Goal: Task Accomplishment & Management: Manage account settings

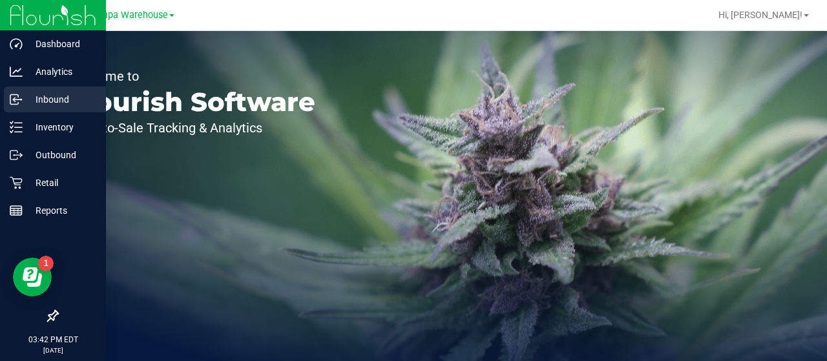
click at [23, 98] on p "Inbound" at bounding box center [62, 100] width 78 height 16
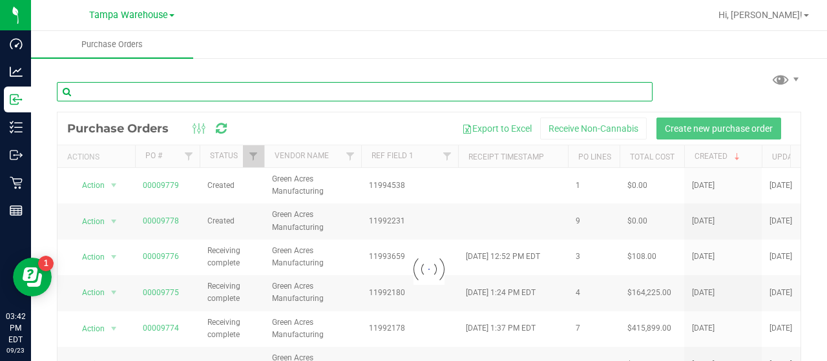
click at [335, 93] on input "text" at bounding box center [355, 91] width 596 height 19
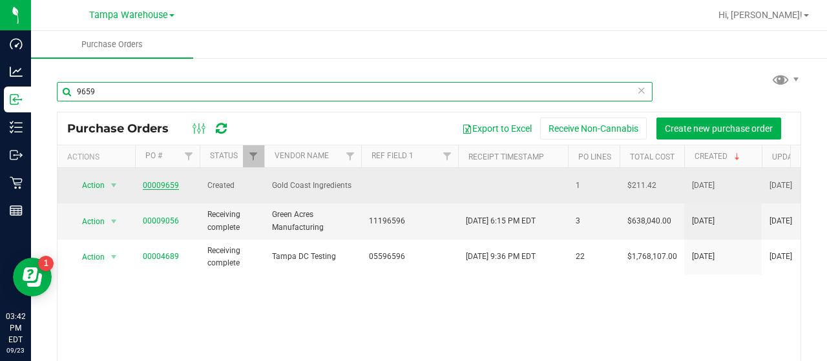
type input "9659"
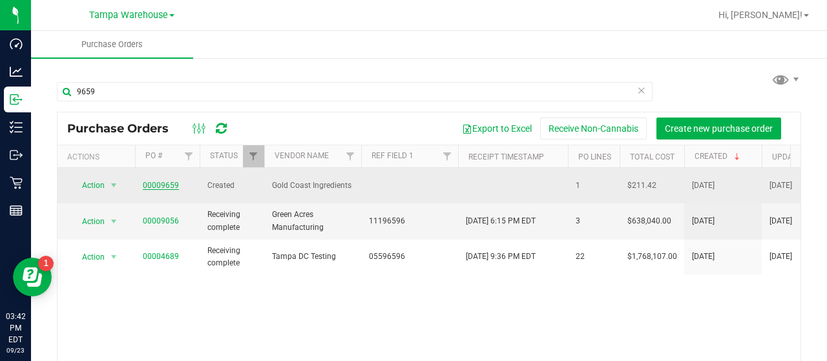
click at [158, 184] on link "00009659" at bounding box center [161, 185] width 36 height 9
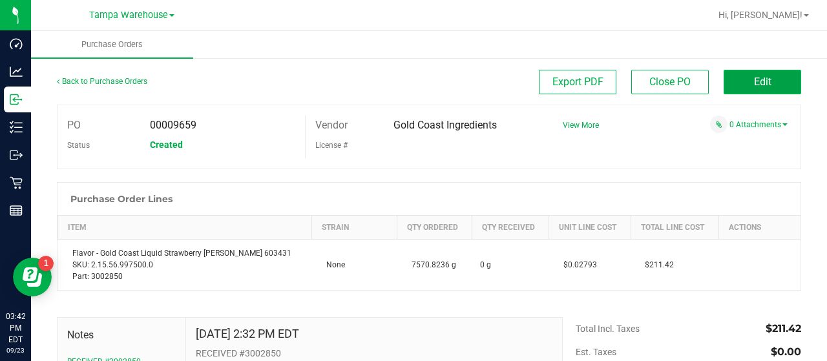
click at [756, 88] on span "Edit" at bounding box center [762, 82] width 17 height 12
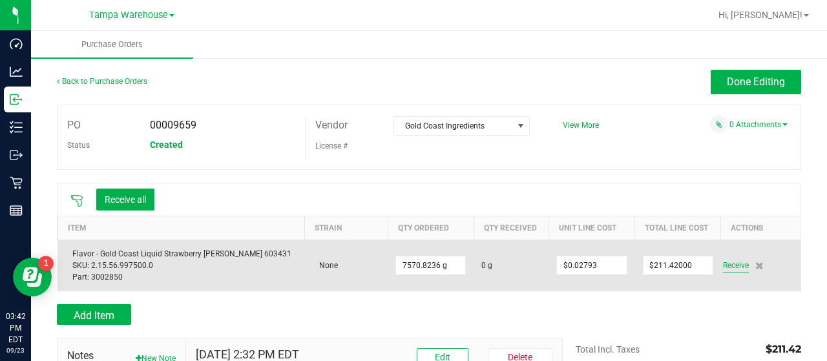
click at [726, 266] on span "Receive" at bounding box center [736, 266] width 26 height 16
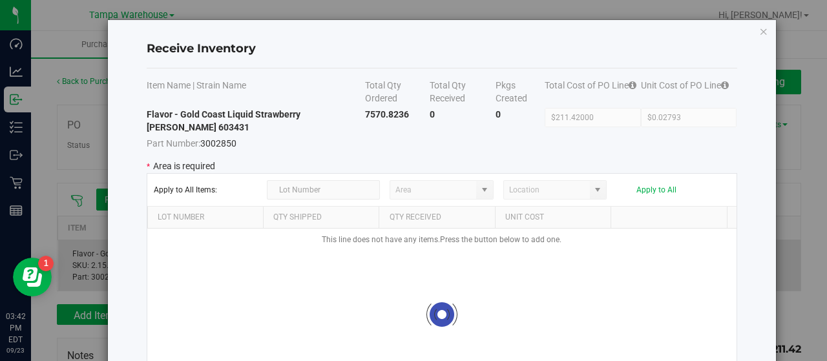
type input "State Pantry 1"
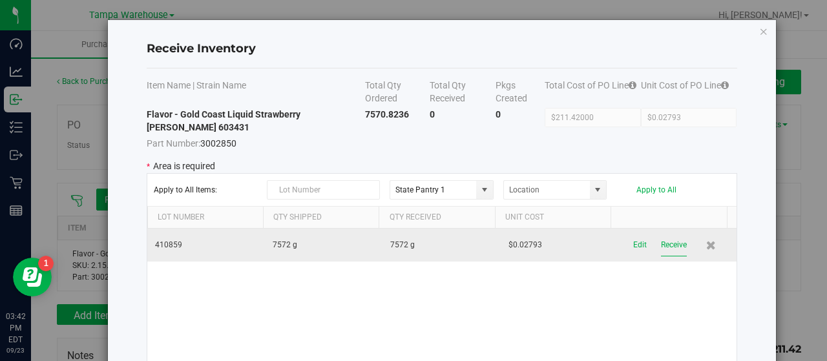
click at [661, 240] on button "Receive" at bounding box center [674, 245] width 26 height 23
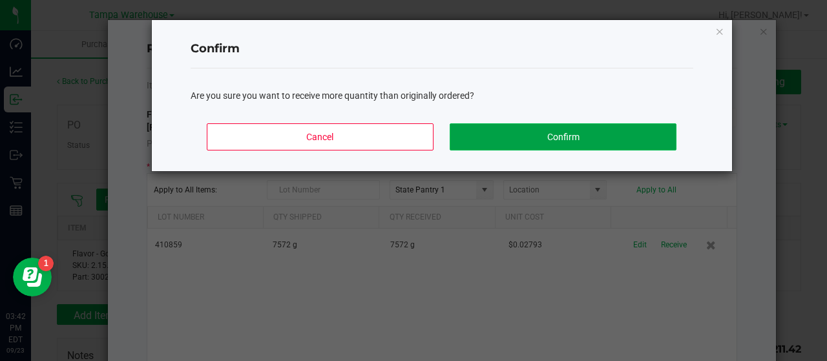
click at [561, 144] on button "Confirm" at bounding box center [563, 136] width 226 height 27
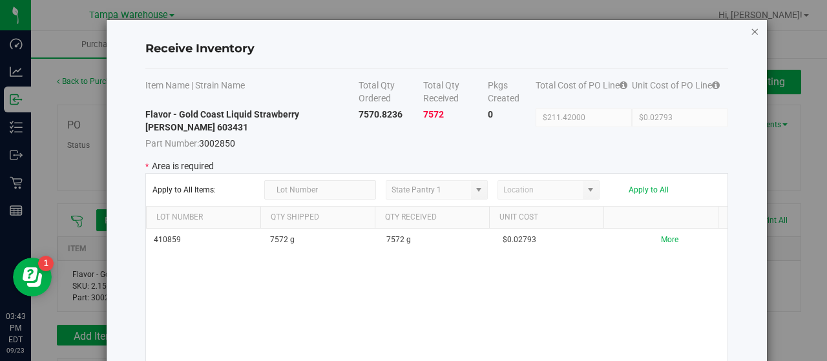
click at [756, 32] on icon "Close modal" at bounding box center [754, 31] width 9 height 16
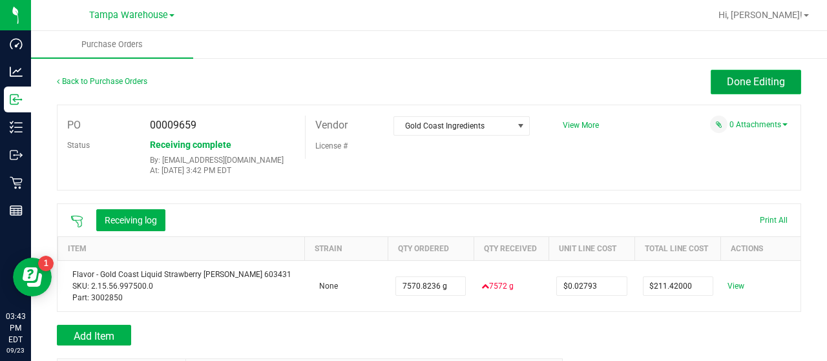
click at [729, 81] on span "Done Editing" at bounding box center [756, 82] width 58 height 12
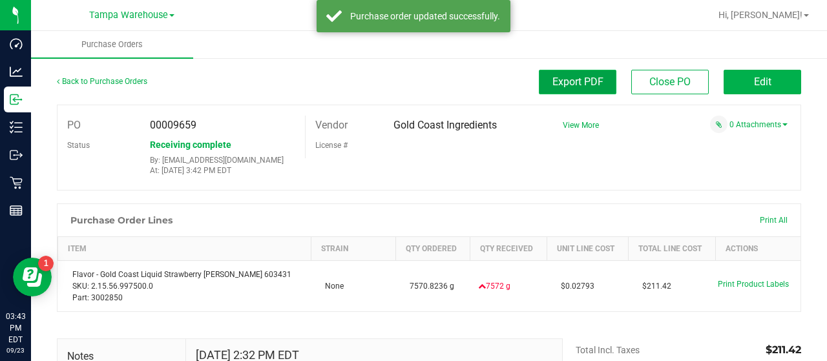
click at [580, 81] on span "Export PDF" at bounding box center [578, 82] width 51 height 12
